Goal: Find specific page/section

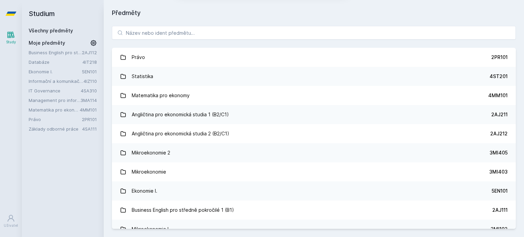
click at [271, 41] on button "Ne" at bounding box center [263, 43] width 25 height 17
click at [212, 35] on input "search" at bounding box center [314, 33] width 404 height 14
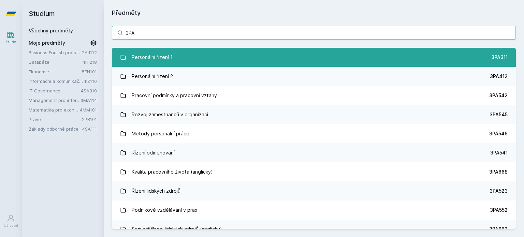
type input "3PA"
click at [337, 63] on link "Personální řízení 1 3PA311" at bounding box center [314, 57] width 404 height 19
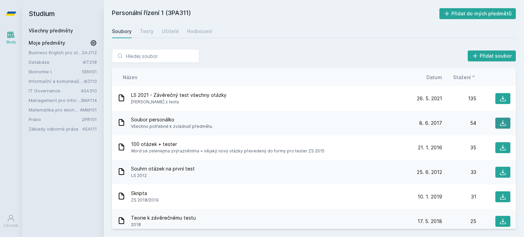
click at [499, 121] on icon at bounding box center [502, 123] width 7 height 7
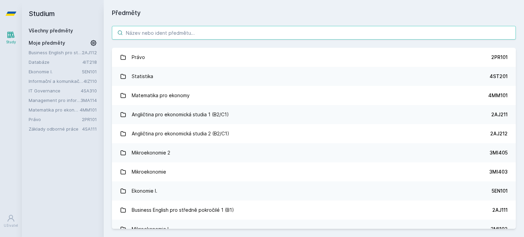
click at [162, 35] on input "search" at bounding box center [314, 33] width 404 height 14
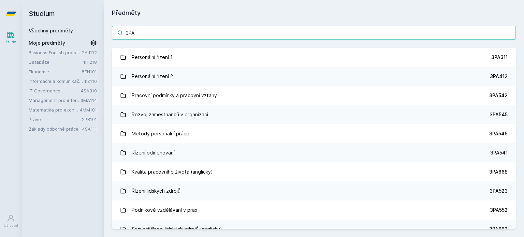
type input "3PA"
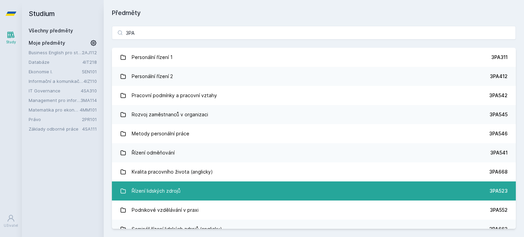
click at [408, 183] on link "Řízení lidských zdrojů 3PA523" at bounding box center [314, 190] width 404 height 19
